Goal: Task Accomplishment & Management: Use online tool/utility

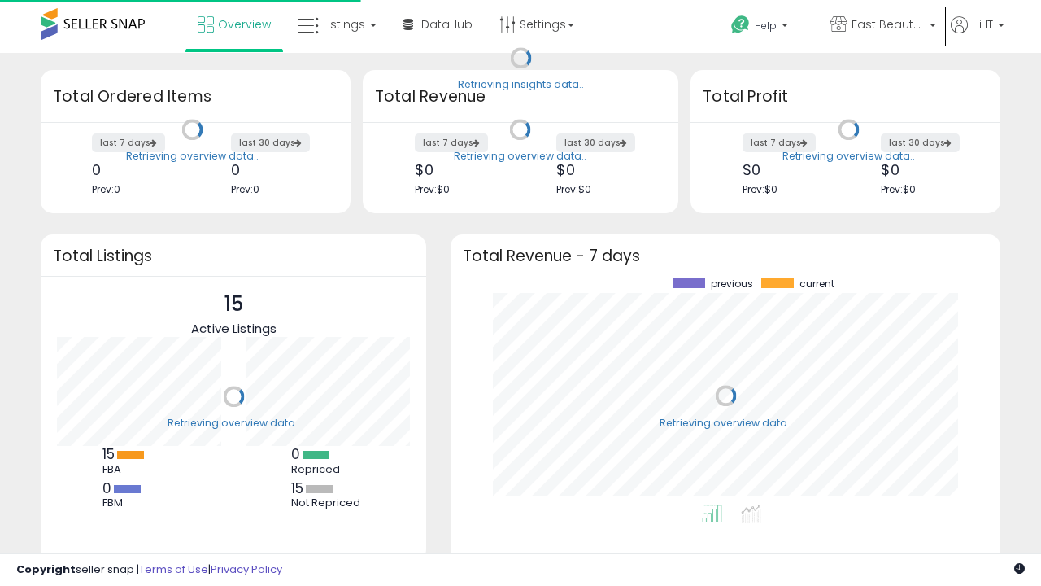
scroll to position [226, 517]
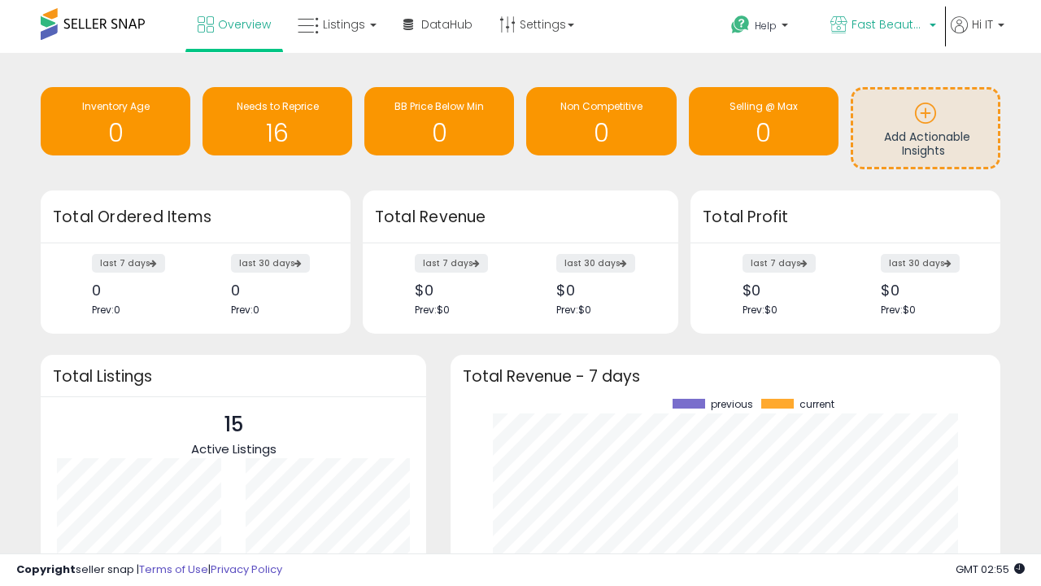
click at [882, 26] on span "Fast Beauty ([GEOGRAPHIC_DATA])" at bounding box center [887, 24] width 73 height 16
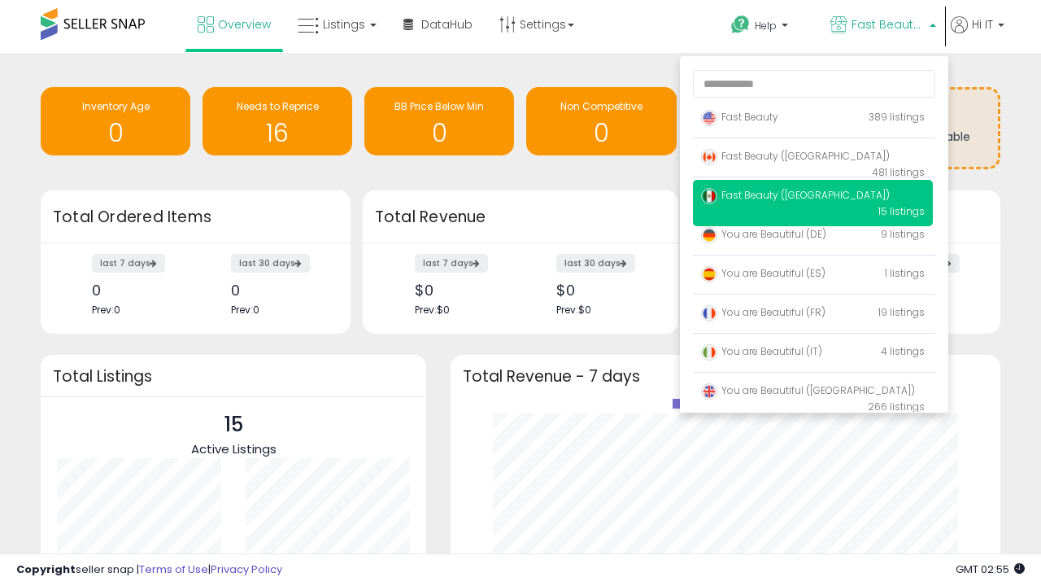
click at [812, 198] on span "Fast Beauty ([GEOGRAPHIC_DATA])" at bounding box center [795, 195] width 189 height 14
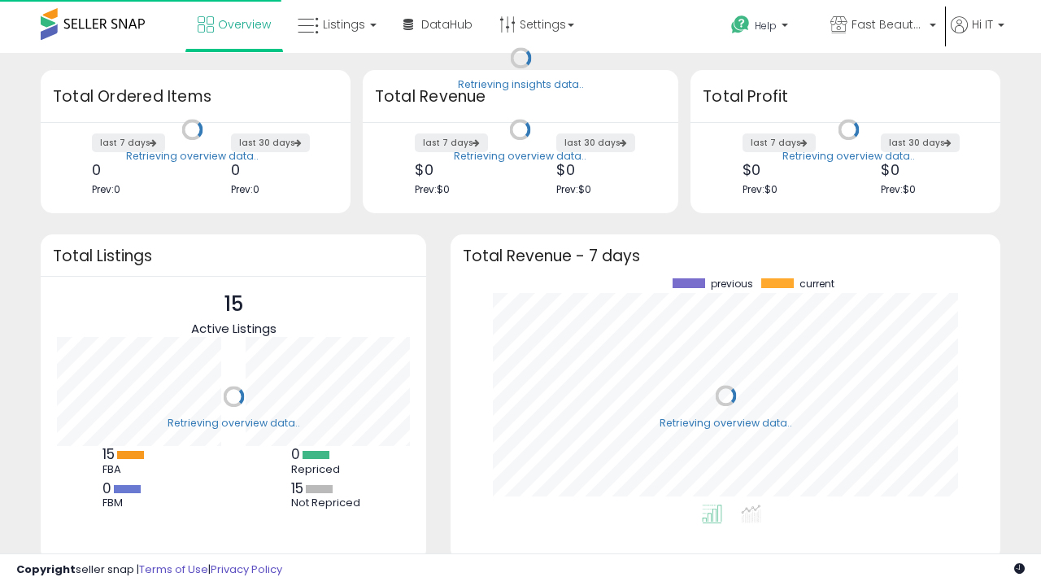
scroll to position [226, 517]
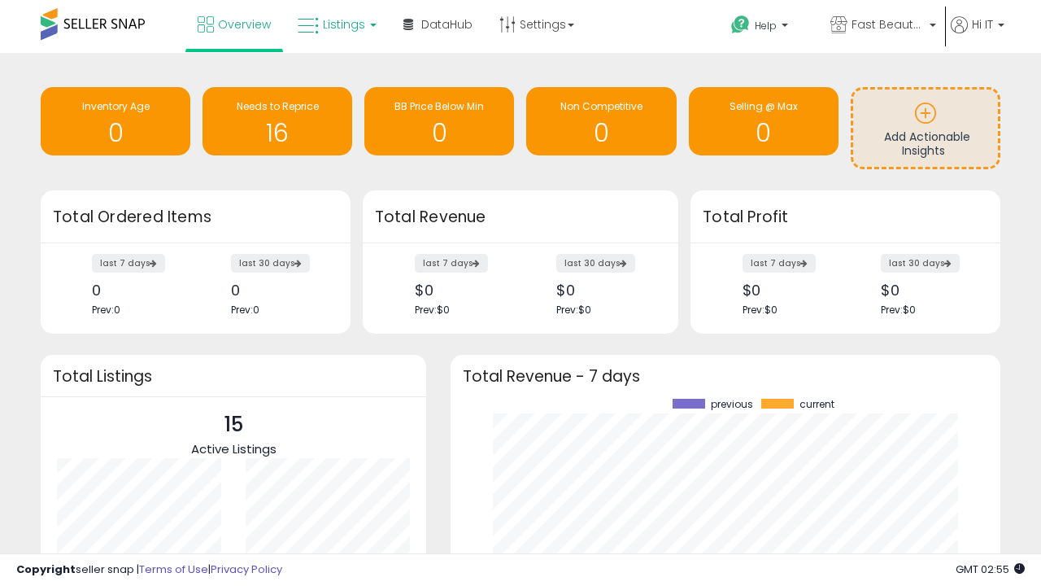
click at [335, 24] on span "Listings" at bounding box center [344, 24] width 42 height 16
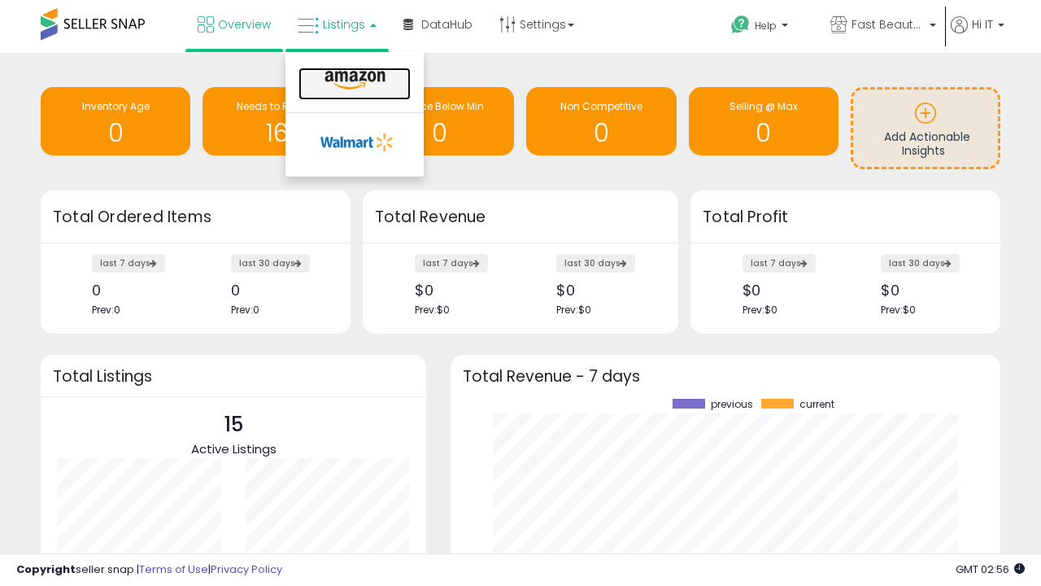
click at [353, 81] on icon at bounding box center [355, 80] width 71 height 21
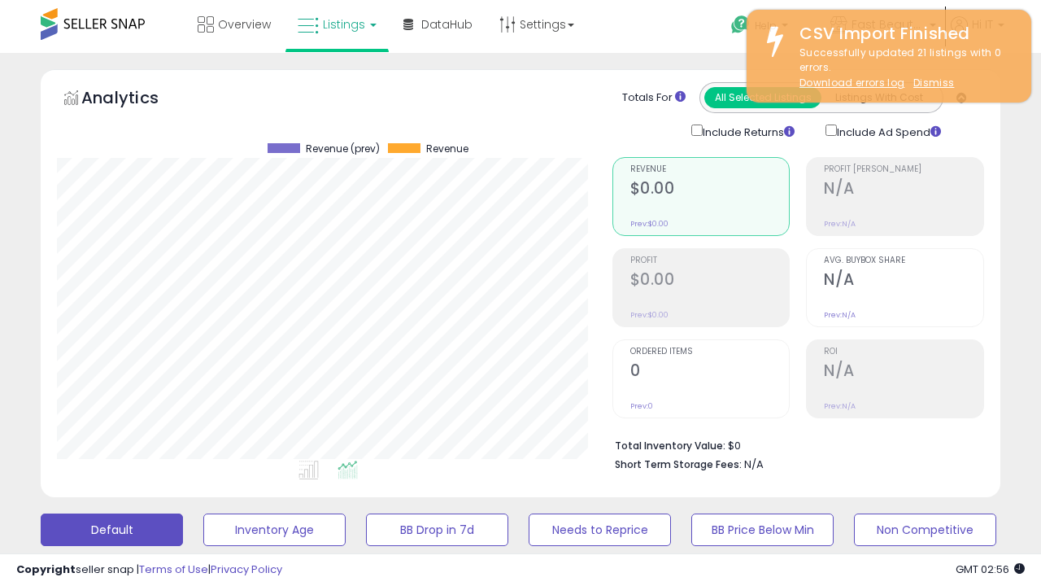
scroll to position [333, 555]
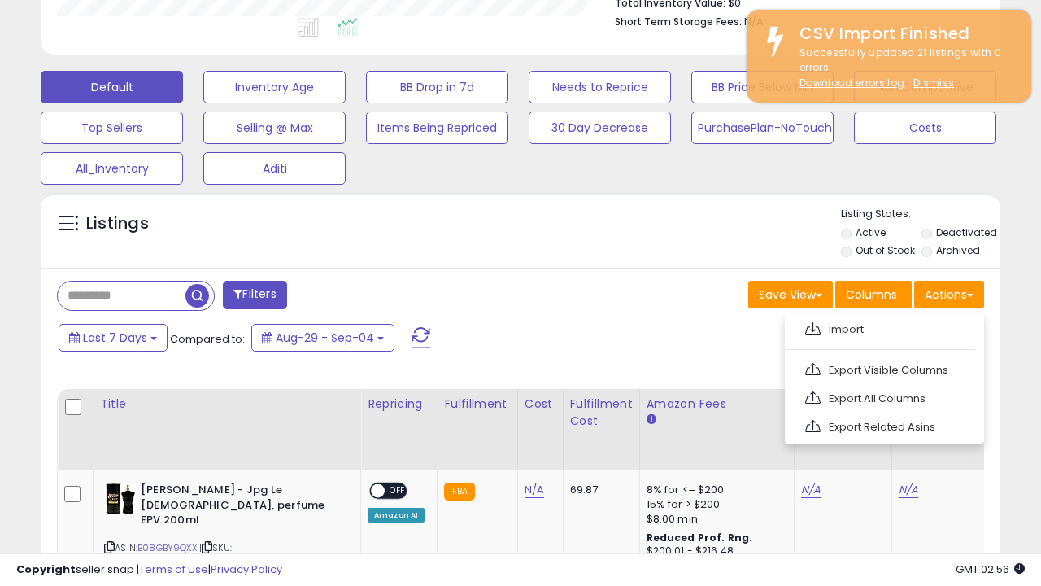
click at [812, 326] on span at bounding box center [812, 328] width 15 height 12
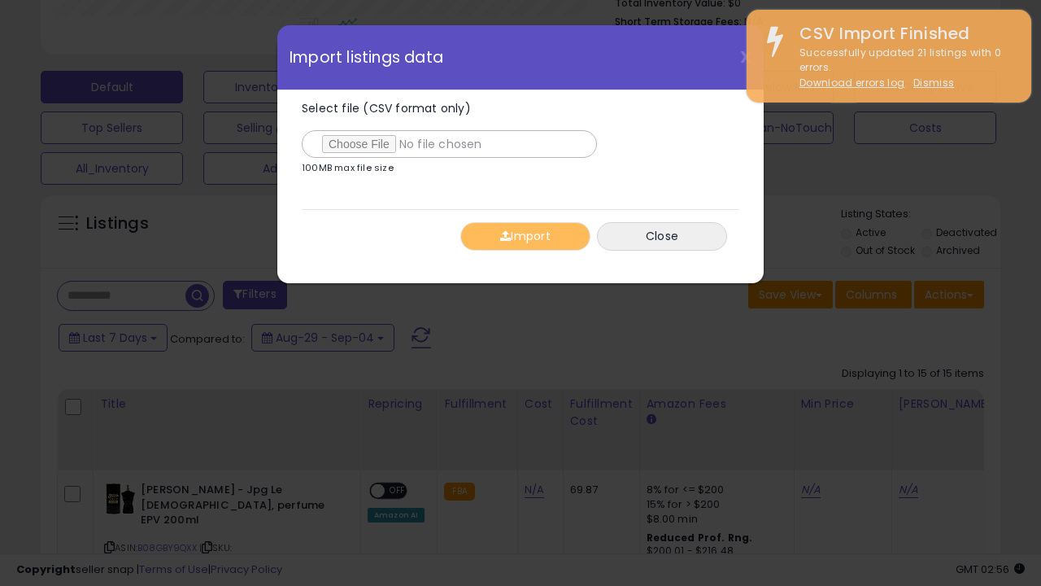
type input "**********"
click at [525, 236] on button "Import" at bounding box center [525, 236] width 130 height 28
